Goal: Information Seeking & Learning: Learn about a topic

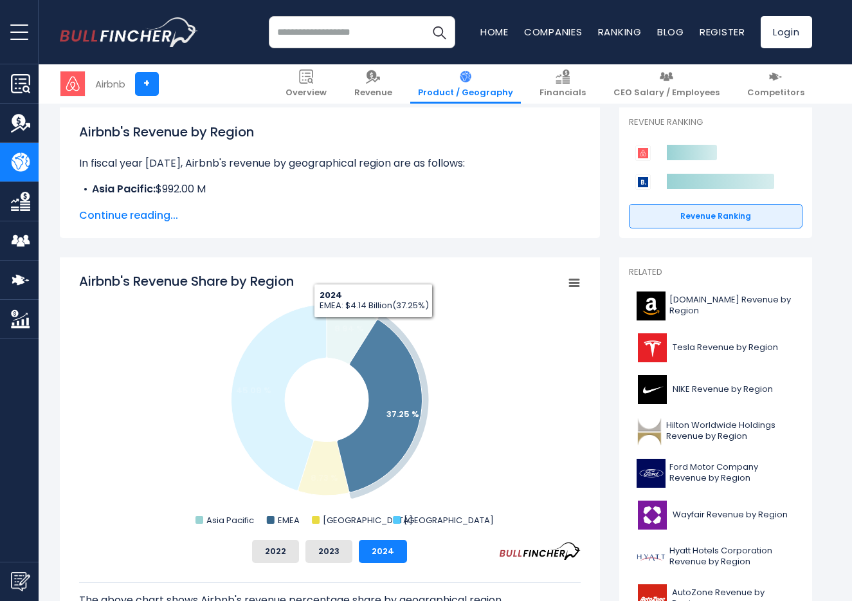
scroll to position [181, 0]
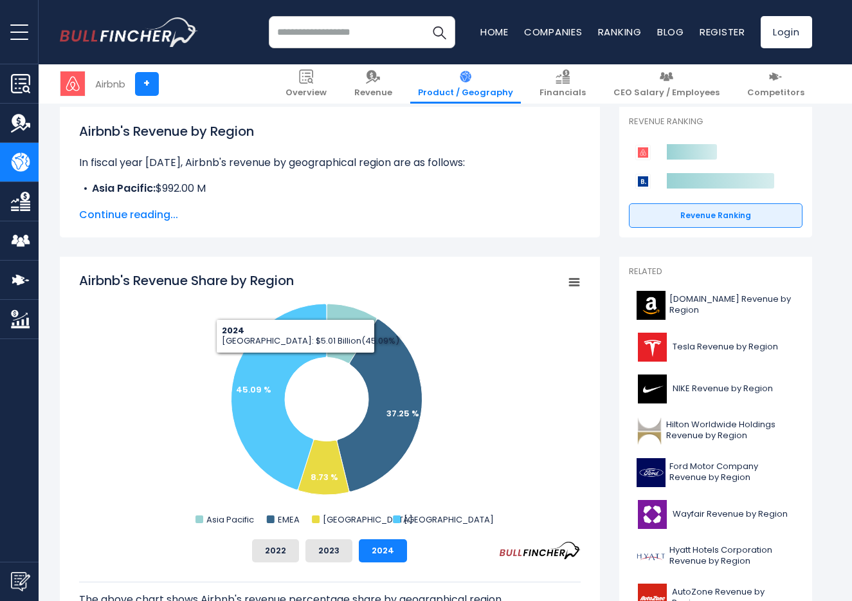
click at [152, 221] on span "Continue reading..." at bounding box center [330, 214] width 502 height 15
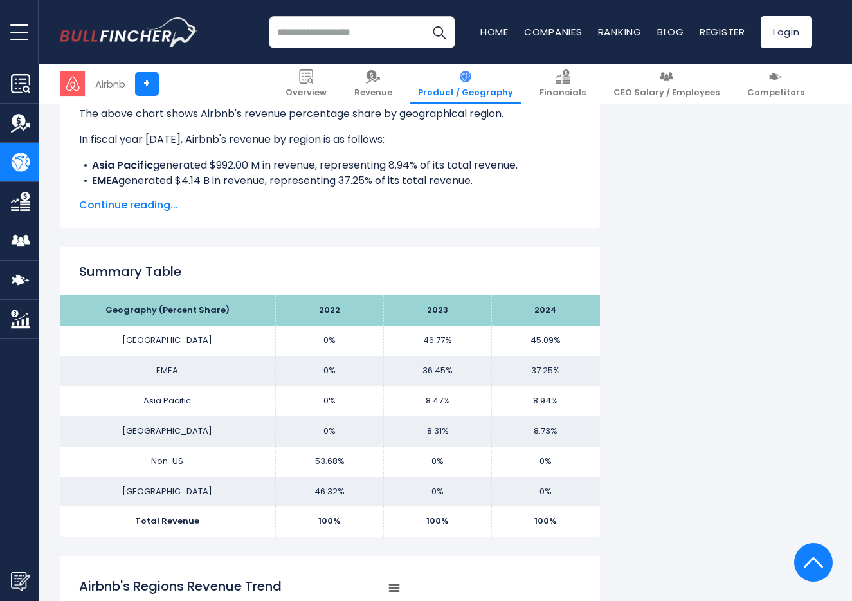
scroll to position [793, 0]
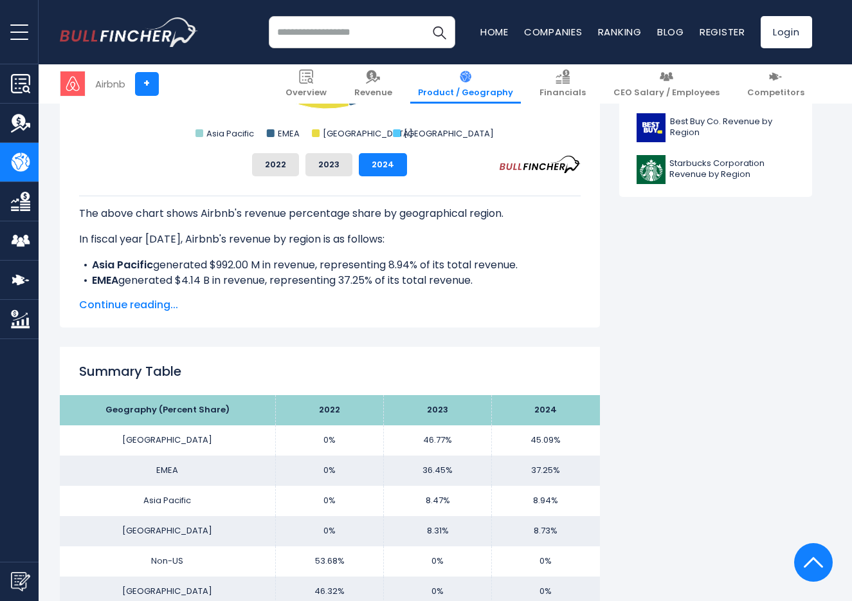
scroll to position [694, 0]
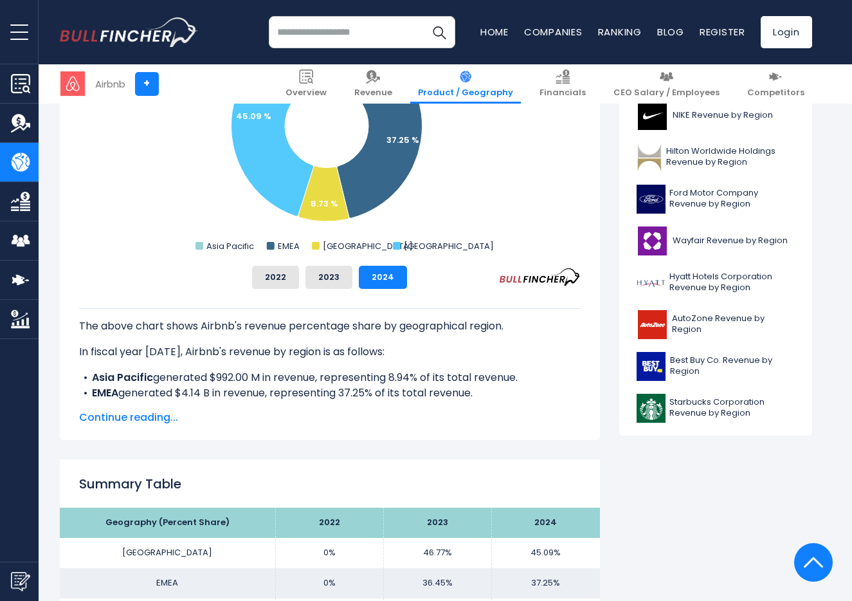
scroll to position [471, 0]
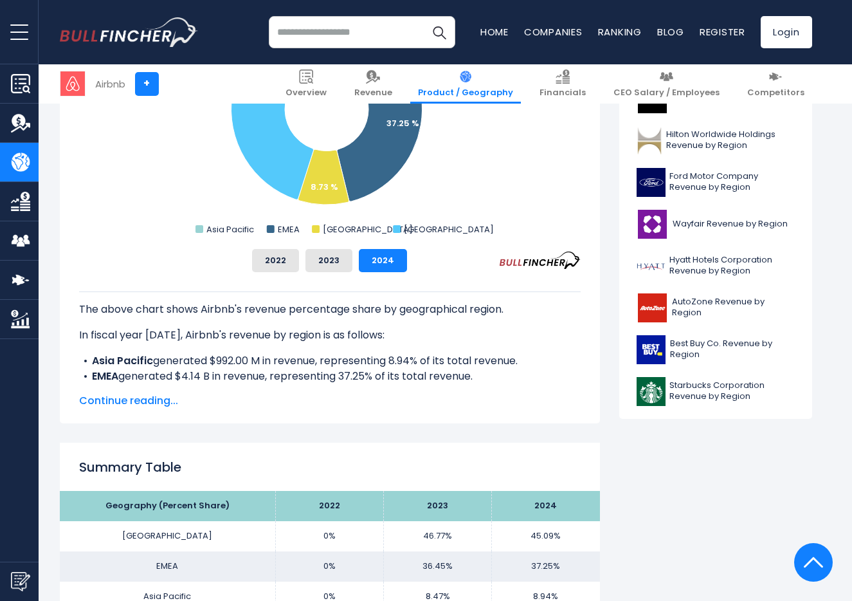
click at [129, 401] on span "Continue reading..." at bounding box center [330, 400] width 502 height 15
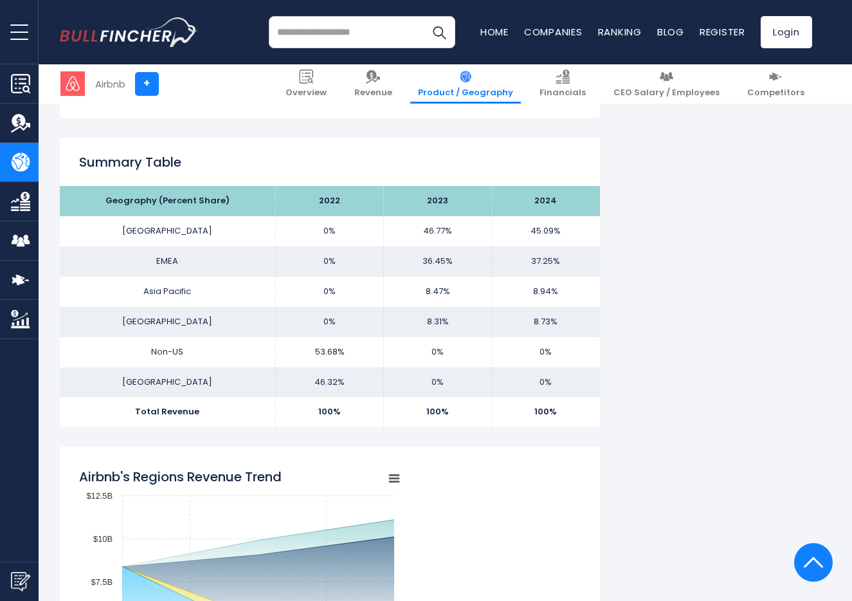
scroll to position [894, 0]
